Goal: Task Accomplishment & Management: Use online tool/utility

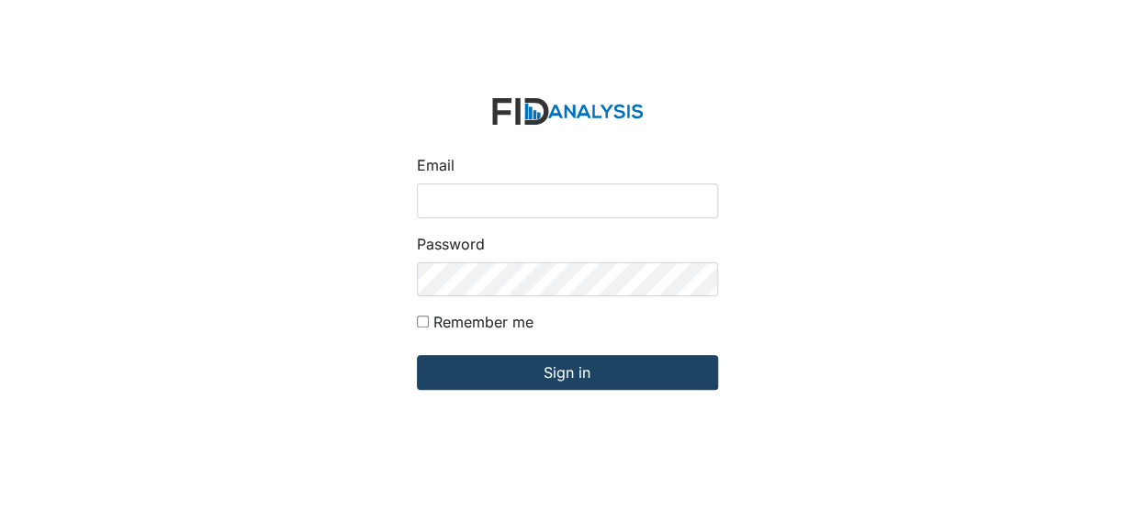
type input "[EMAIL_ADDRESS][DOMAIN_NAME]"
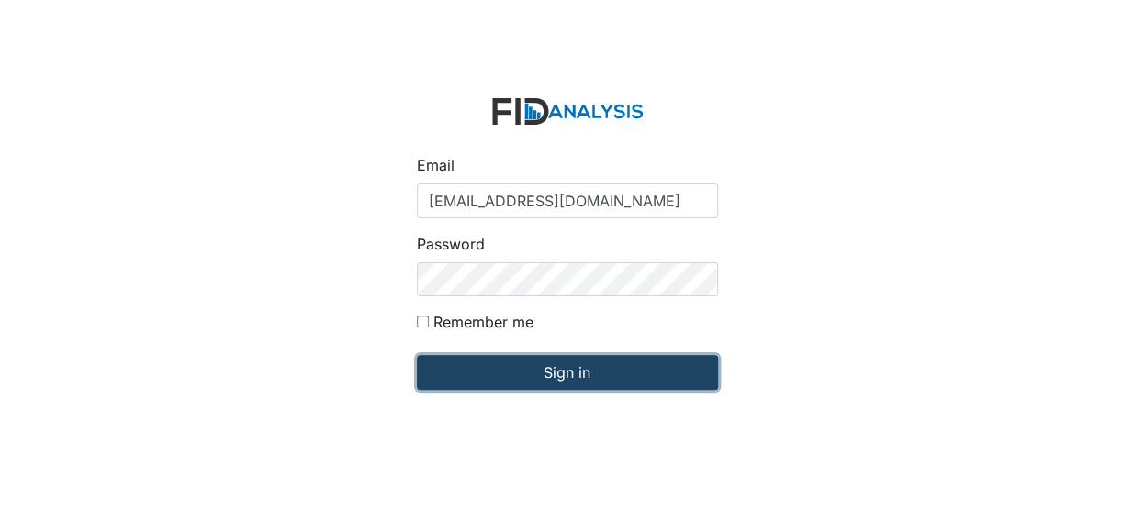
click at [489, 364] on input "Sign in" at bounding box center [567, 372] width 301 height 35
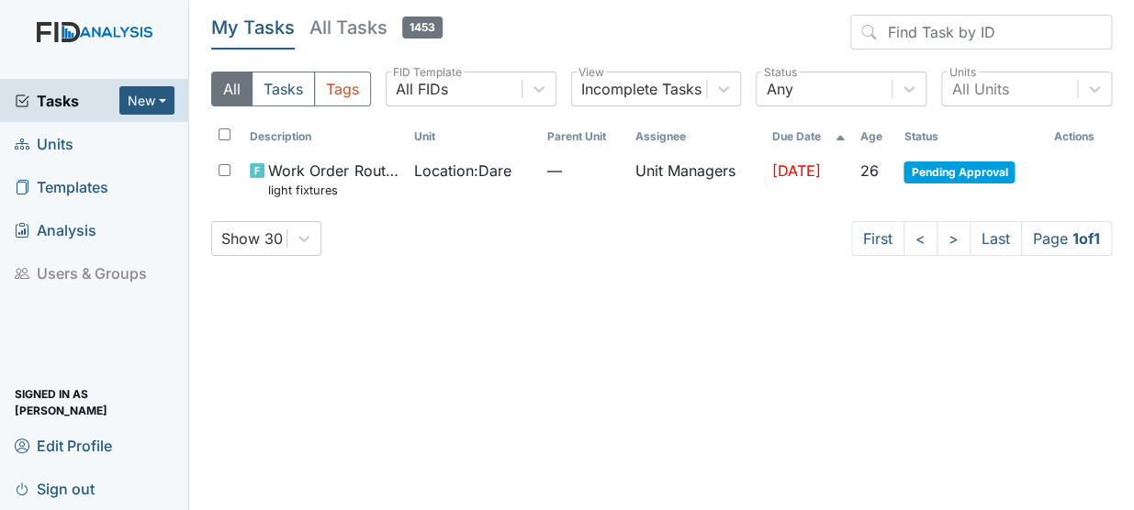
click at [55, 142] on span "Units" at bounding box center [44, 143] width 59 height 28
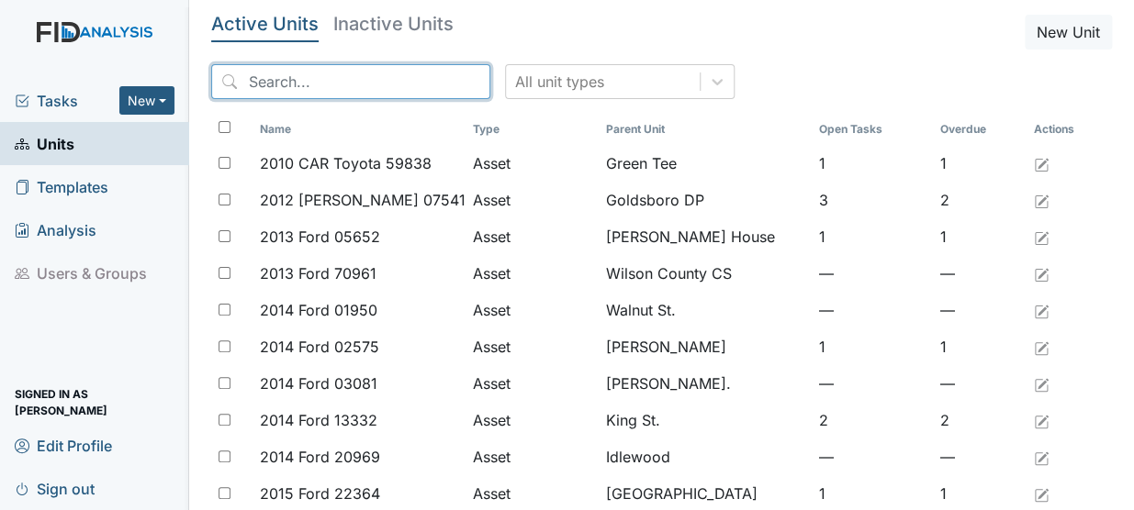
click at [255, 70] on input "search" at bounding box center [350, 81] width 279 height 35
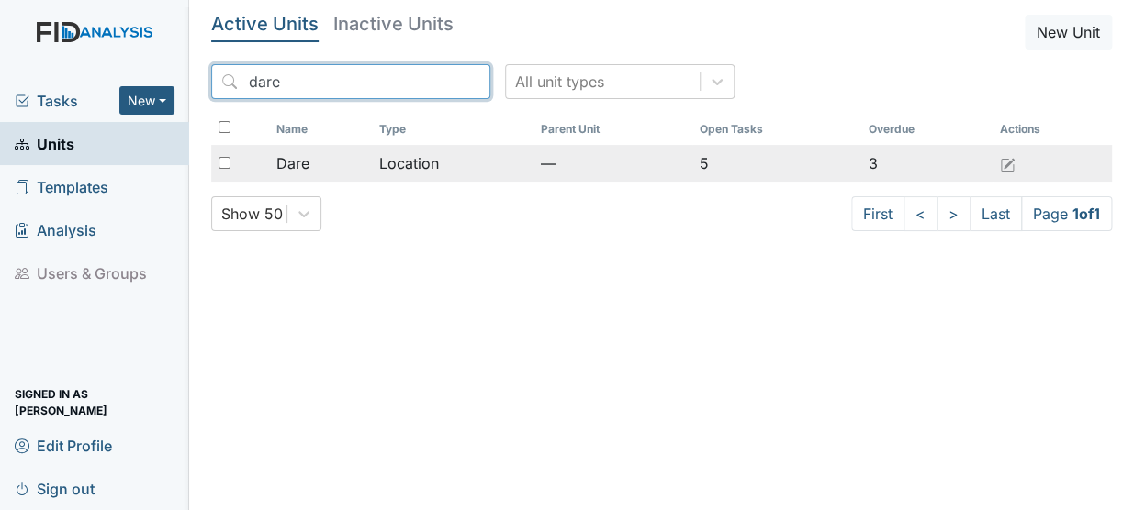
type input "dare"
click at [377, 166] on td "Location" at bounding box center [452, 163] width 161 height 37
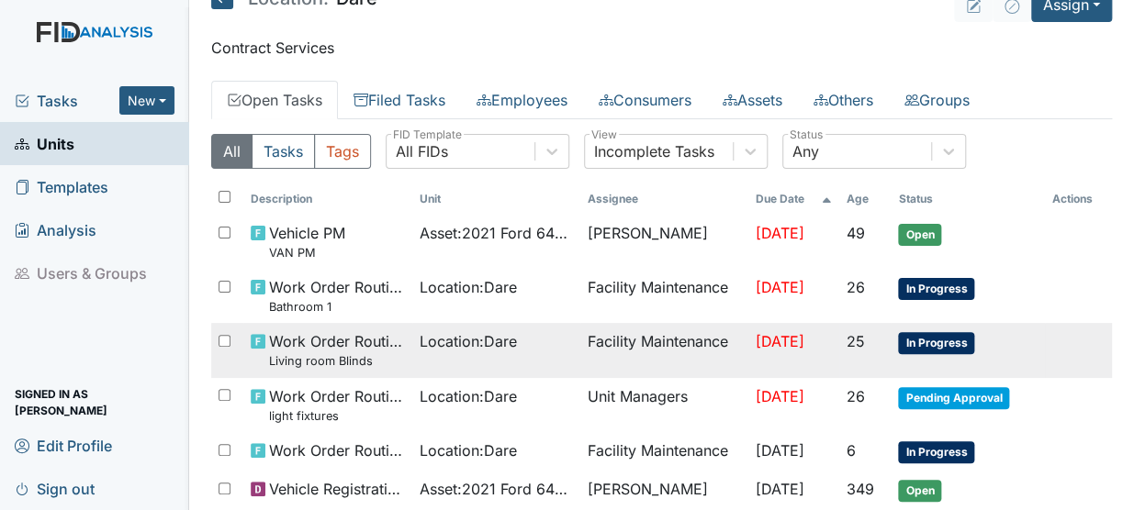
scroll to position [10, 0]
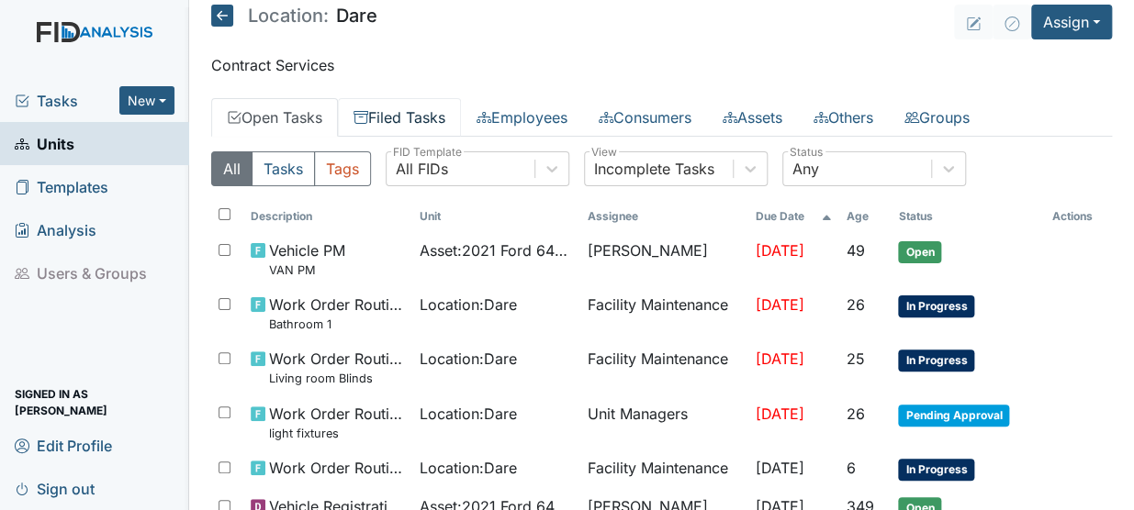
click at [384, 108] on link "Filed Tasks" at bounding box center [399, 117] width 123 height 39
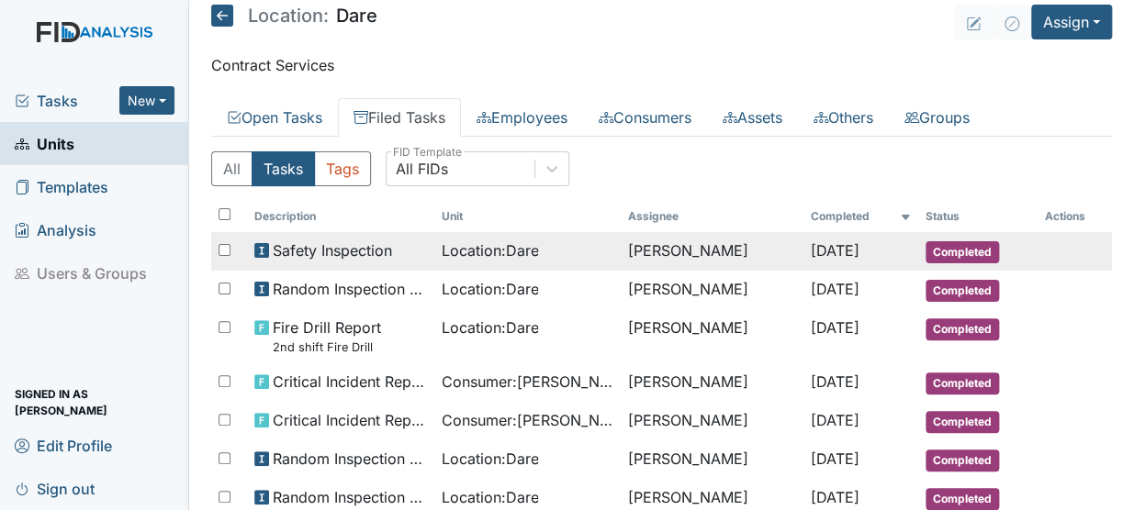
click at [763, 253] on td "Shelisha Bishop" at bounding box center [712, 251] width 183 height 39
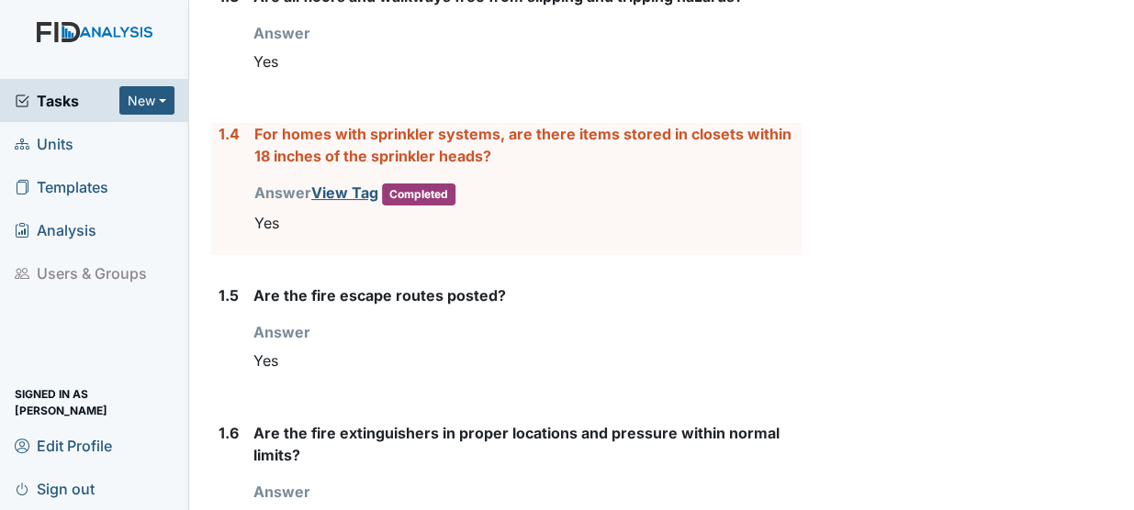
scroll to position [789, 0]
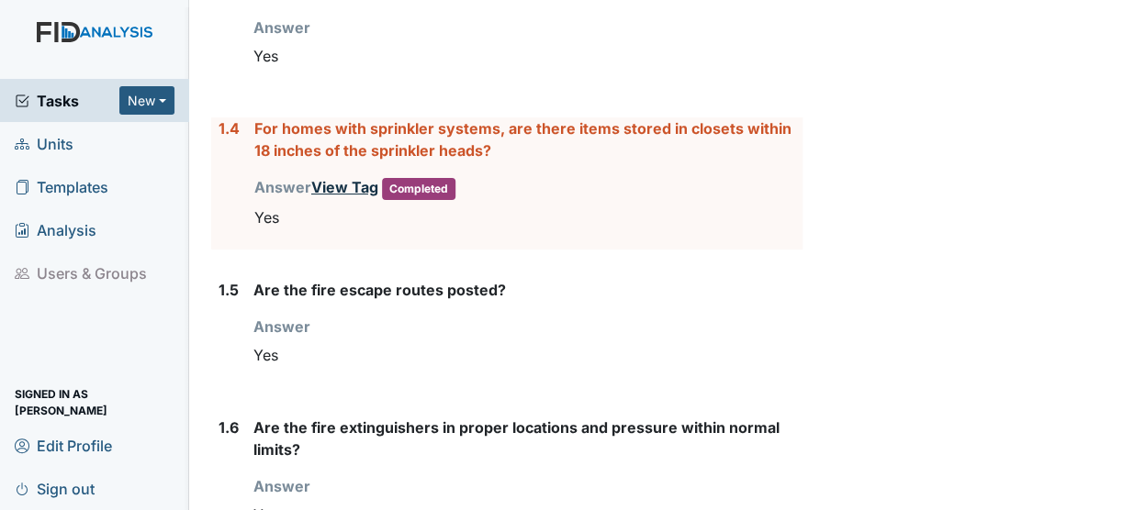
click at [334, 178] on link "View Tag" at bounding box center [344, 187] width 67 height 18
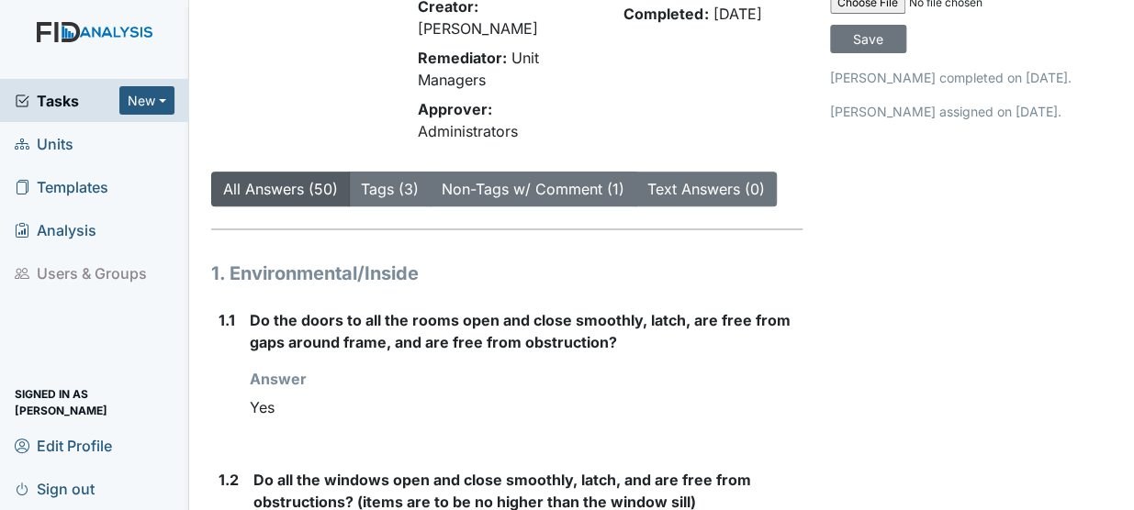
scroll to position [0, 0]
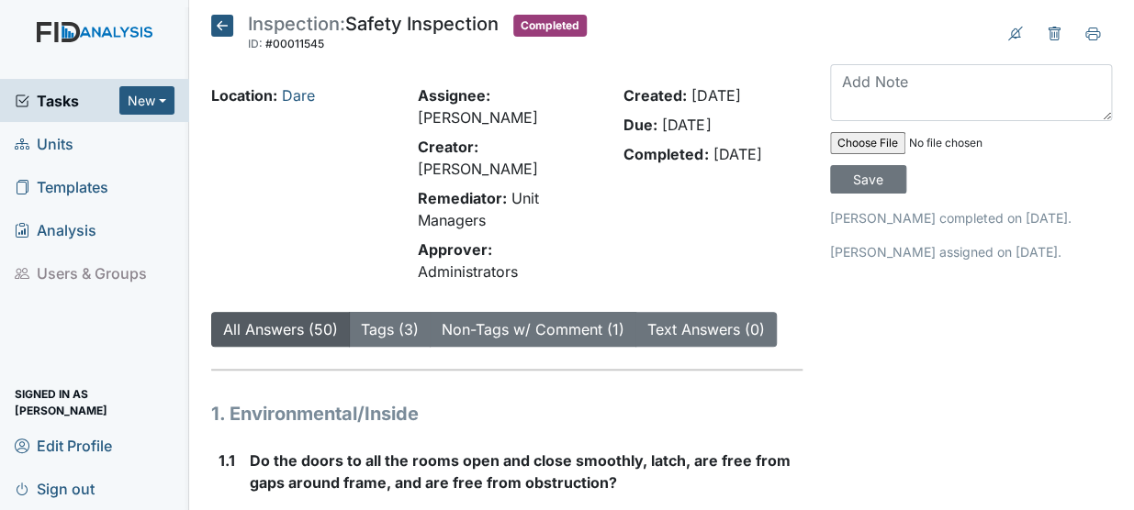
click at [858, 150] on input "file" at bounding box center [955, 143] width 250 height 44
type input "C:\fakepath\Safety Inspection August.pdf"
click at [899, 106] on textarea at bounding box center [971, 92] width 282 height 57
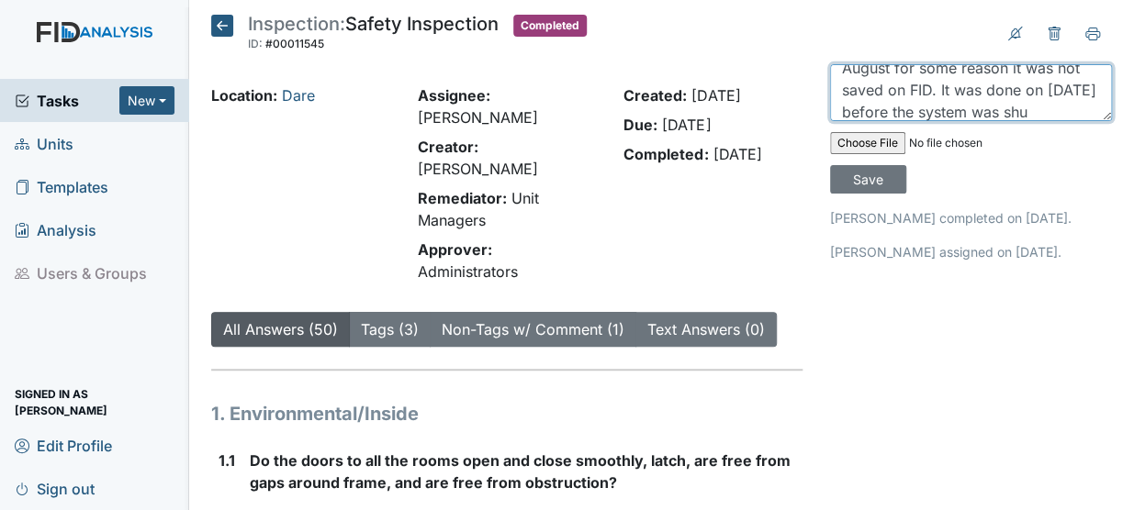
scroll to position [57, 0]
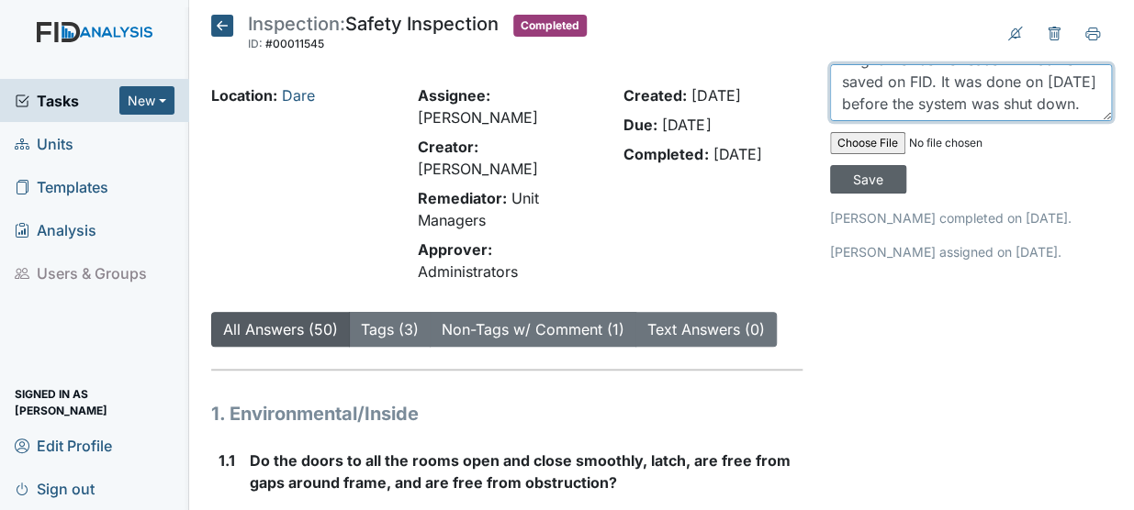
type textarea "This safety inspection was done in August for some reason it was not saved on F…"
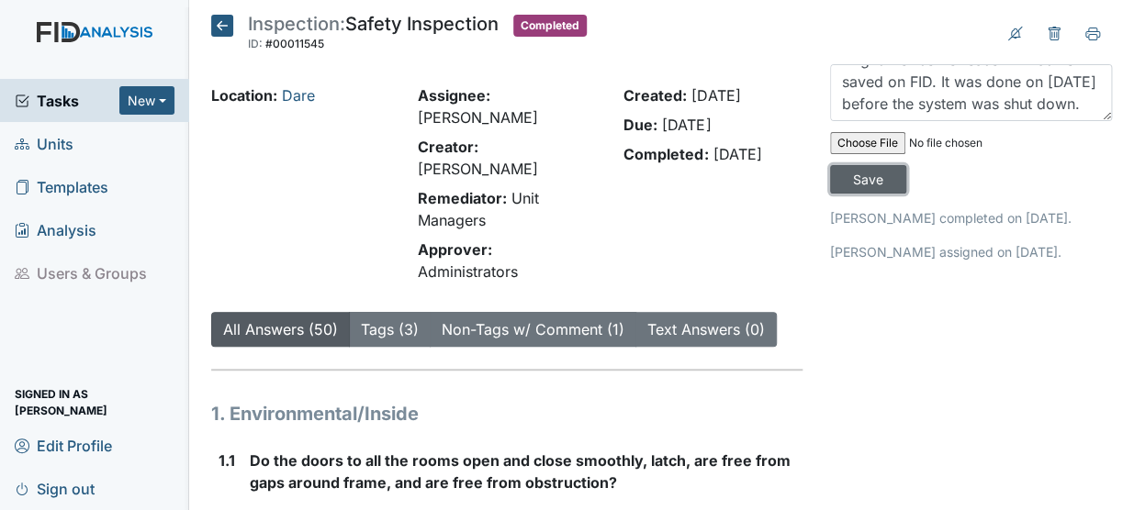
click at [870, 170] on input "Save" at bounding box center [868, 179] width 76 height 28
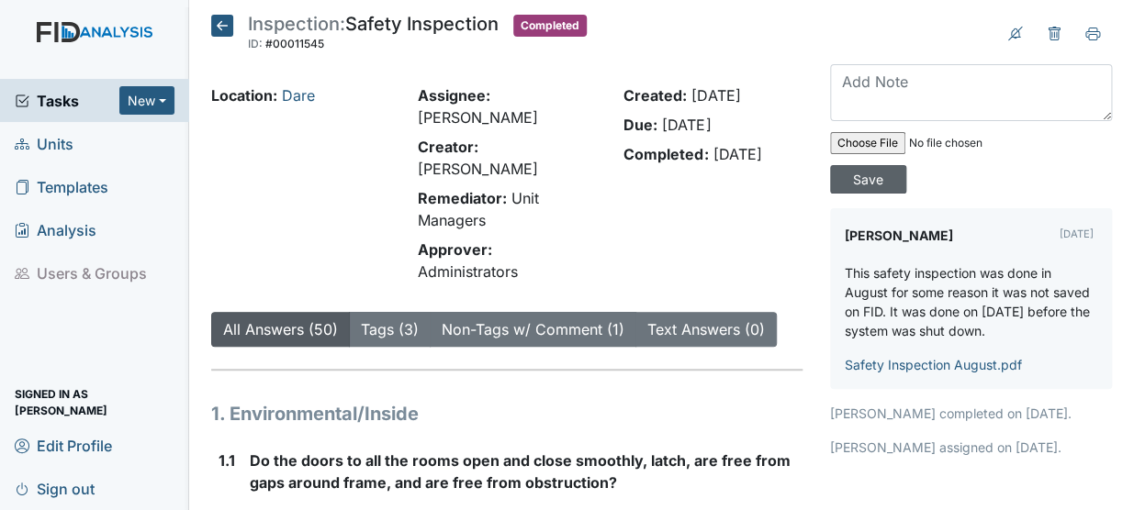
scroll to position [0, 0]
click at [908, 369] on link "Safety Inspection August.pdf" at bounding box center [933, 365] width 177 height 16
